Goal: Information Seeking & Learning: Learn about a topic

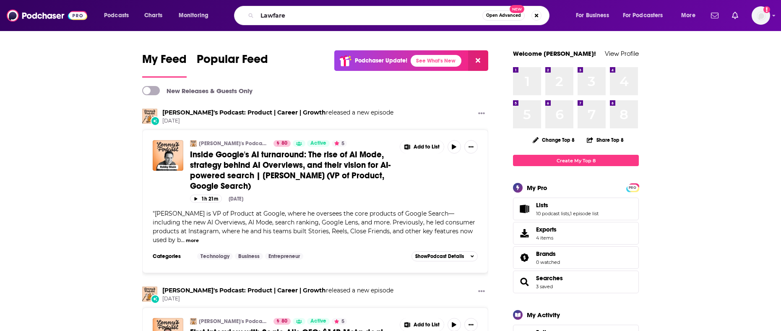
type input "Lawfare"
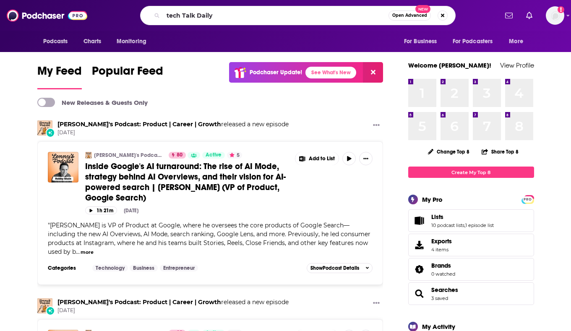
type input "tech Talk Daily"
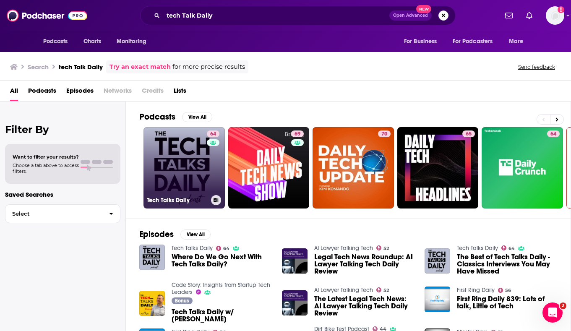
click at [165, 173] on link "64 Tech Talks Daily" at bounding box center [184, 167] width 81 height 81
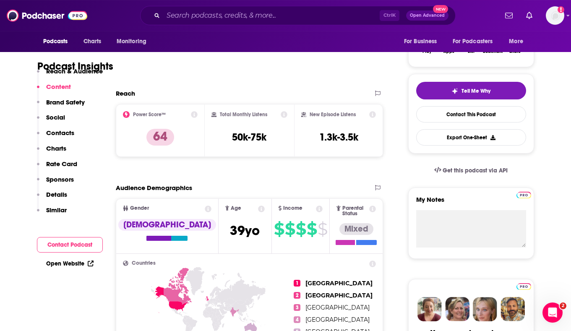
scroll to position [128, 0]
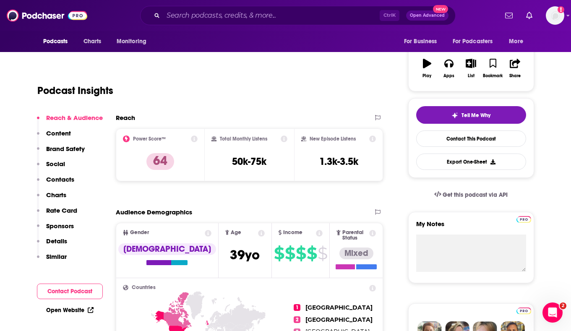
drag, startPoint x: 334, startPoint y: 163, endPoint x: 141, endPoint y: 143, distance: 194.1
click at [141, 143] on div "Power Score™ 64 Total Monthly Listens 50k-75k New Episode Listens 1.3k-3.5k" at bounding box center [250, 154] width 268 height 53
click at [453, 68] on icon "button" at bounding box center [448, 63] width 9 height 9
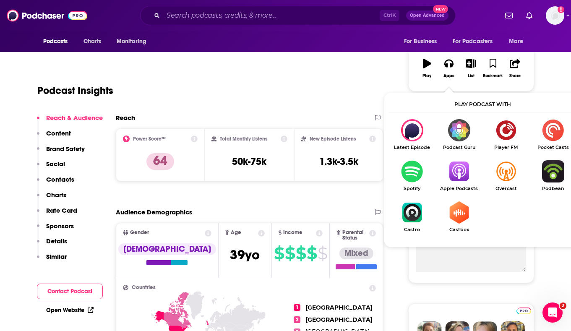
click at [464, 176] on img "Show Listen On dropdown" at bounding box center [459, 171] width 47 height 22
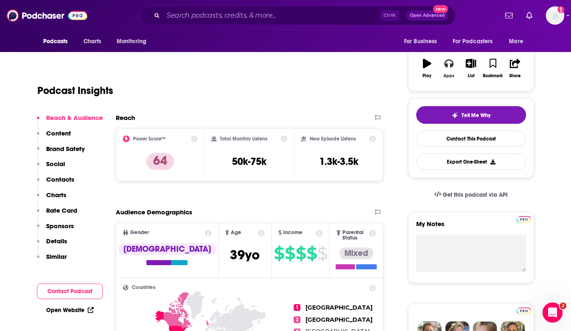
click at [454, 58] on button "Apps" at bounding box center [449, 68] width 22 height 30
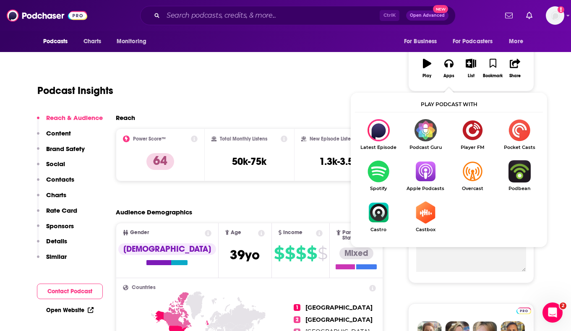
click at [369, 131] on img "Show Listen On dropdown" at bounding box center [378, 130] width 47 height 22
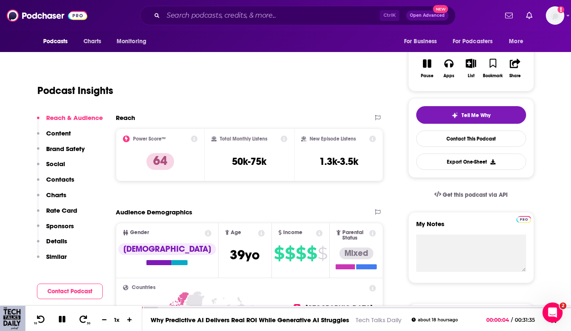
click at [426, 64] on icon "button" at bounding box center [427, 64] width 8 height 8
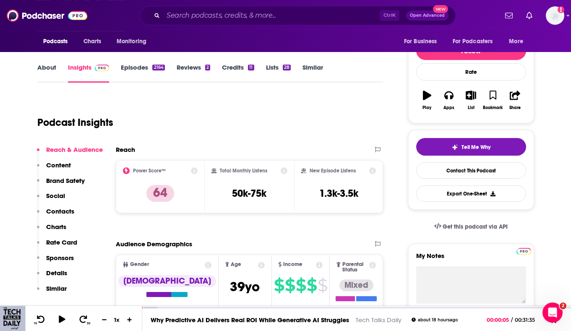
scroll to position [86, 0]
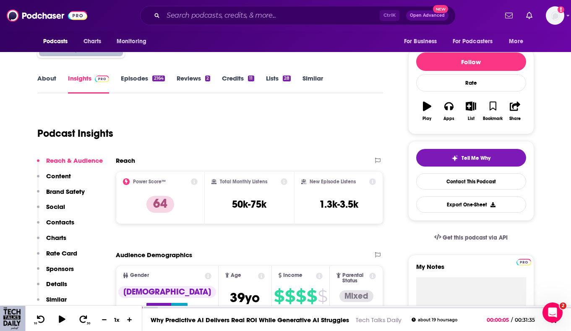
click at [285, 182] on icon at bounding box center [284, 181] width 7 height 7
drag, startPoint x: 231, startPoint y: 209, endPoint x: 267, endPoint y: 205, distance: 36.8
click at [267, 205] on div "Total Monthly Listens 50k-75k" at bounding box center [250, 197] width 76 height 39
click at [238, 205] on h3 "50k-75k" at bounding box center [249, 204] width 34 height 13
drag, startPoint x: 319, startPoint y: 206, endPoint x: 358, endPoint y: 203, distance: 39.2
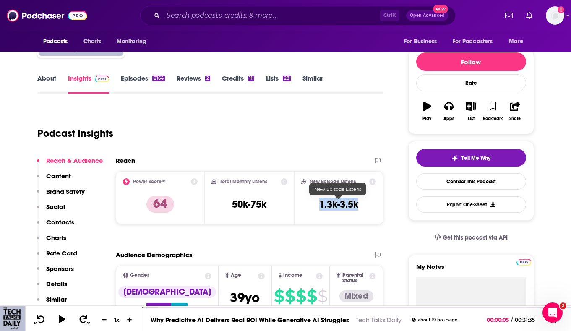
click at [358, 203] on h3 "1.3k-3.5k" at bounding box center [338, 204] width 39 height 13
copy h3 "1.3k-3.5k"
